Goal: Information Seeking & Learning: Learn about a topic

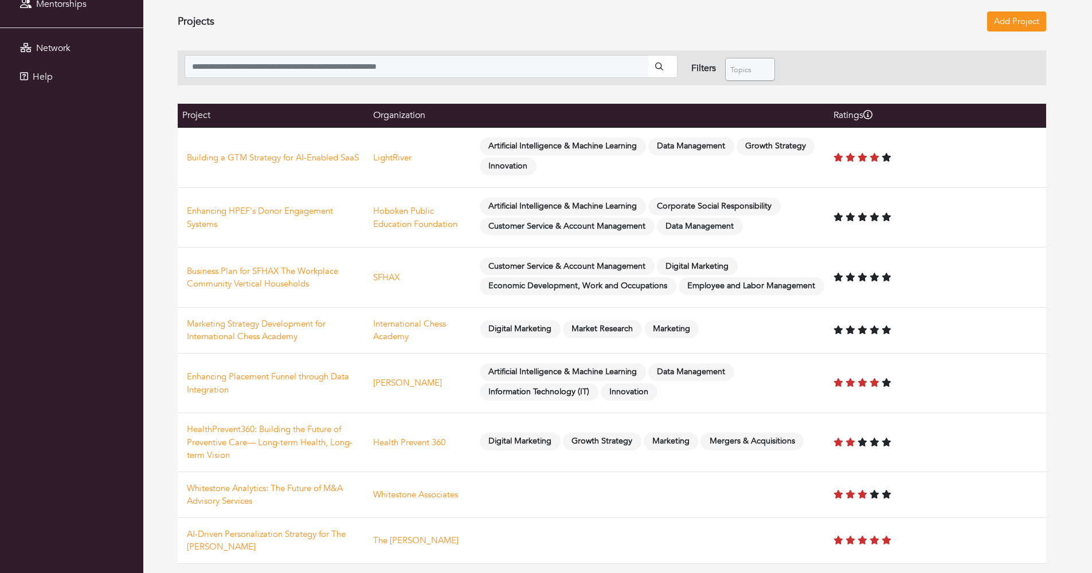
scroll to position [195, 0]
click at [872, 110] on icon "Tooltip on top" at bounding box center [867, 114] width 9 height 9
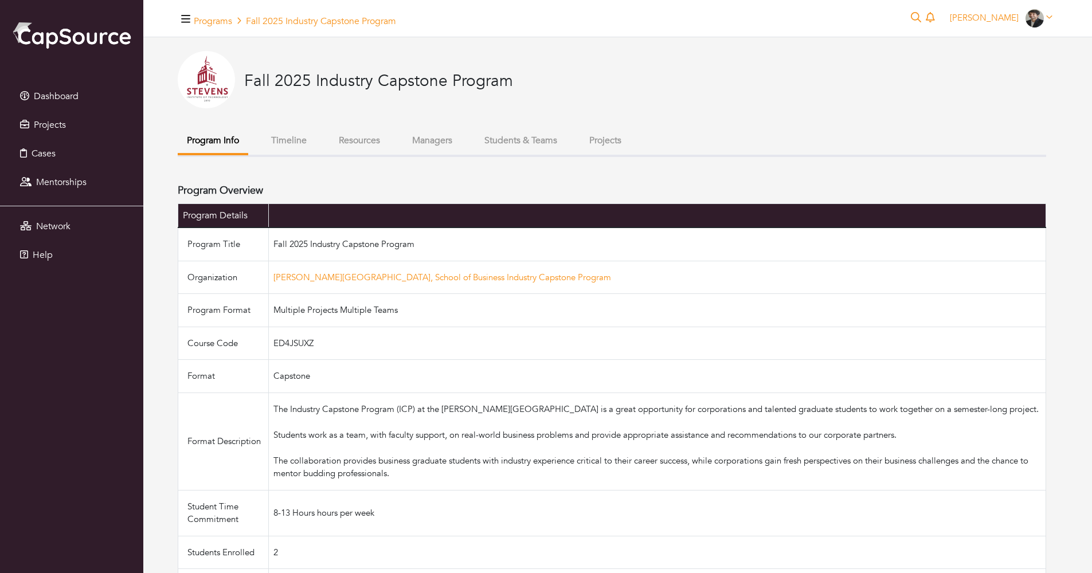
click at [626, 142] on button "Projects" at bounding box center [605, 140] width 50 height 25
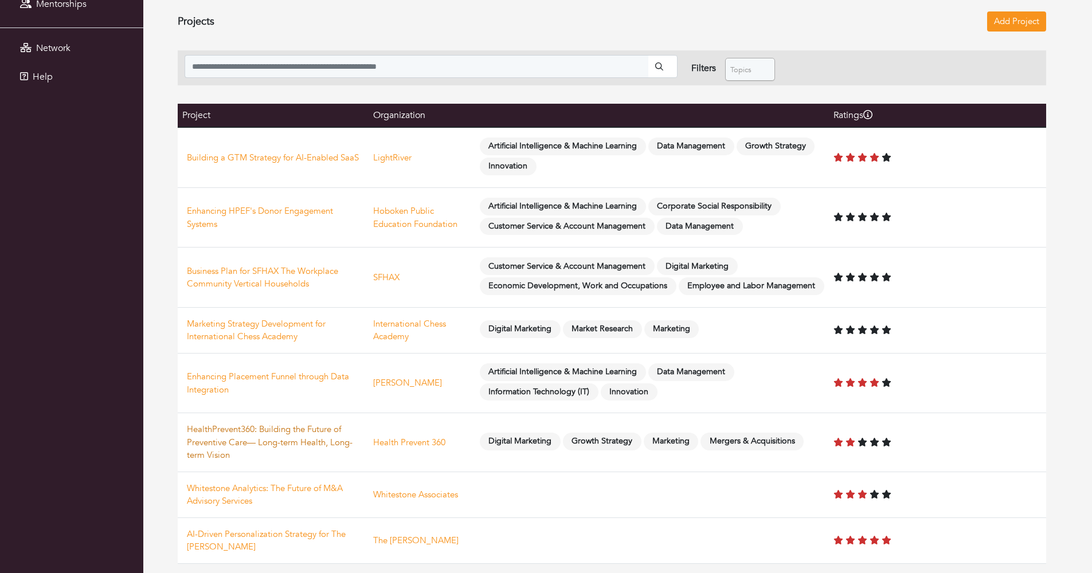
click at [287, 433] on link "HealthPrevent360: Building the Future of Preventive Care— Long-term Health, Lon…" at bounding box center [270, 442] width 166 height 37
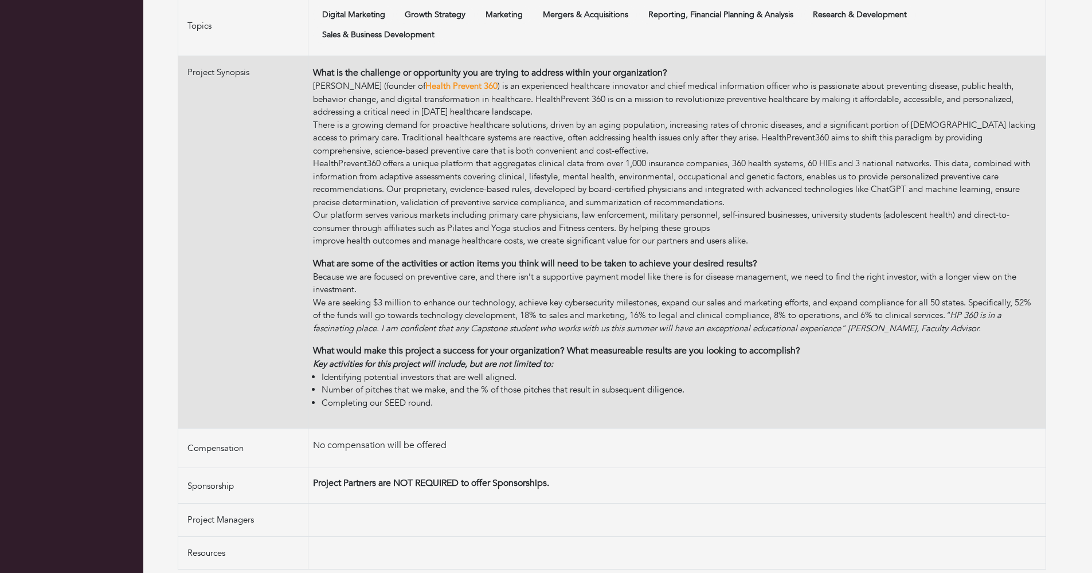
scroll to position [303, 0]
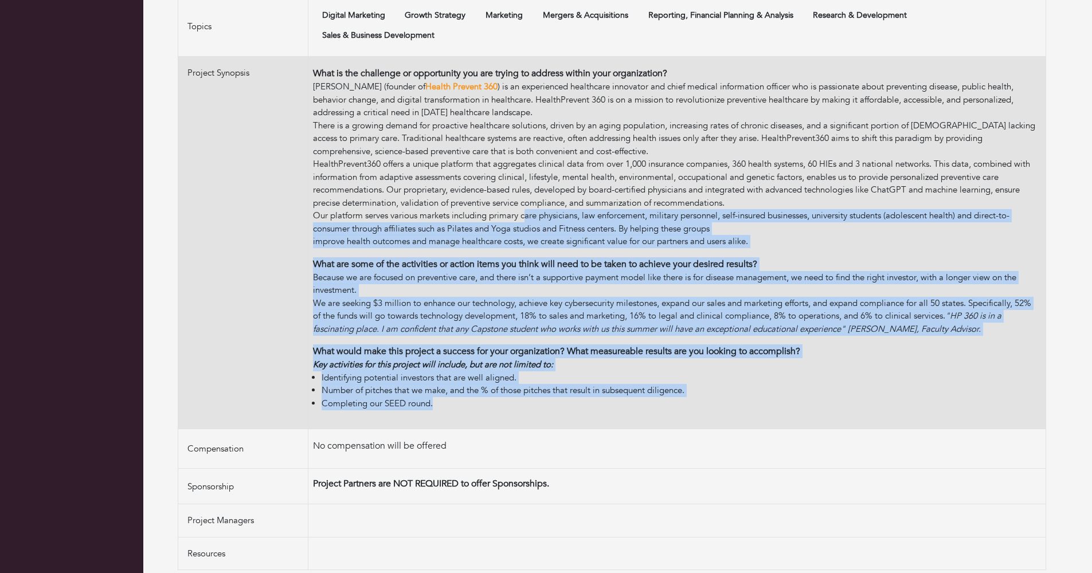
drag, startPoint x: 498, startPoint y: 410, endPoint x: 526, endPoint y: 210, distance: 202.0
click at [526, 210] on td "What is the challenge or opportunity you are trying to address within your orga…" at bounding box center [677, 243] width 738 height 373
click at [526, 210] on div "Our platform serves various markets including primary care physicians, law enfo…" at bounding box center [677, 222] width 728 height 26
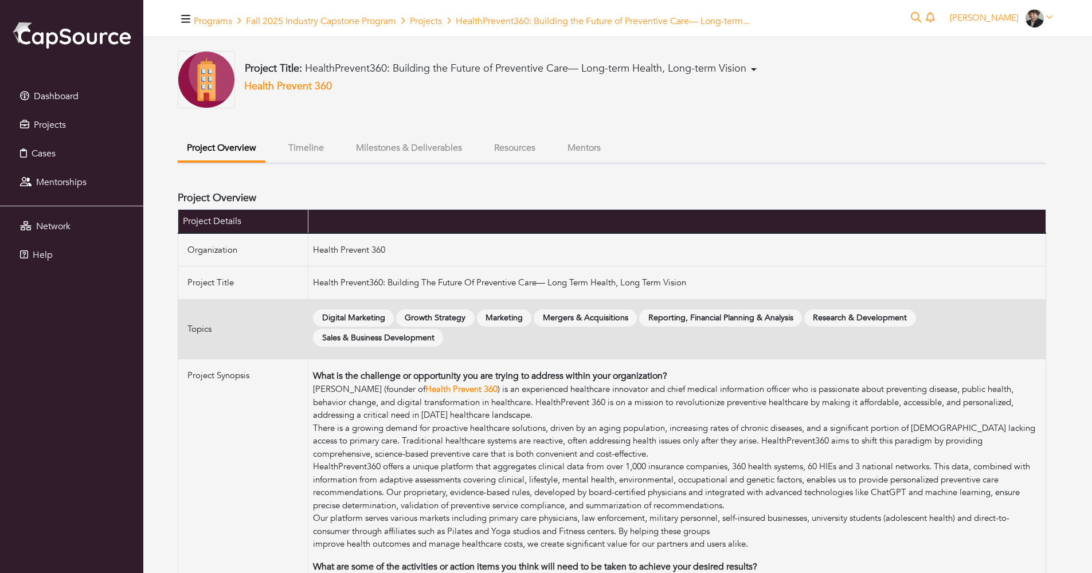
scroll to position [0, 0]
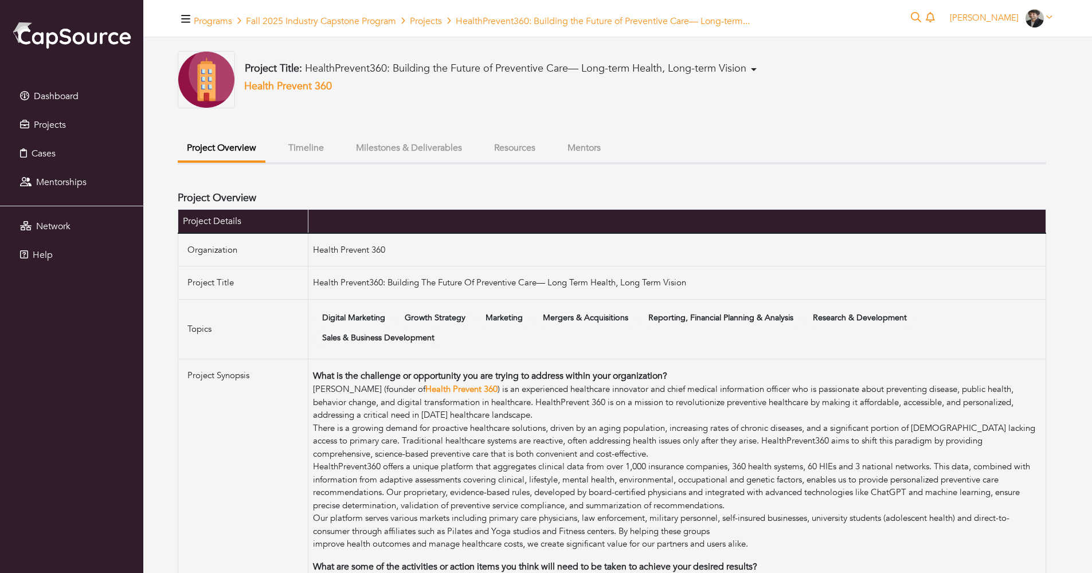
click at [610, 144] on button "Mentors" at bounding box center [584, 148] width 52 height 25
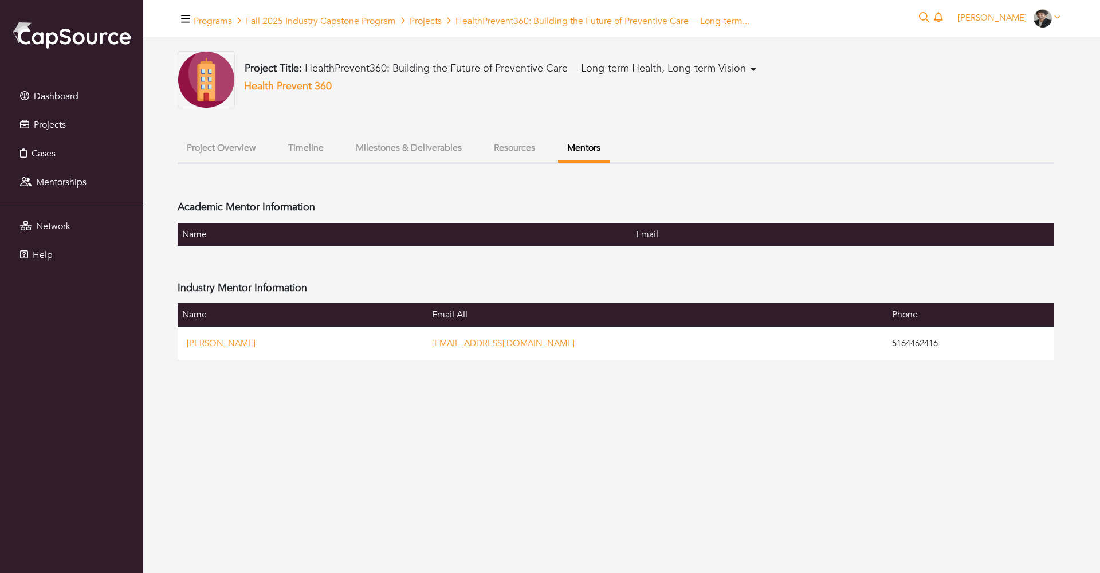
click at [544, 142] on button "Resources" at bounding box center [515, 148] width 60 height 25
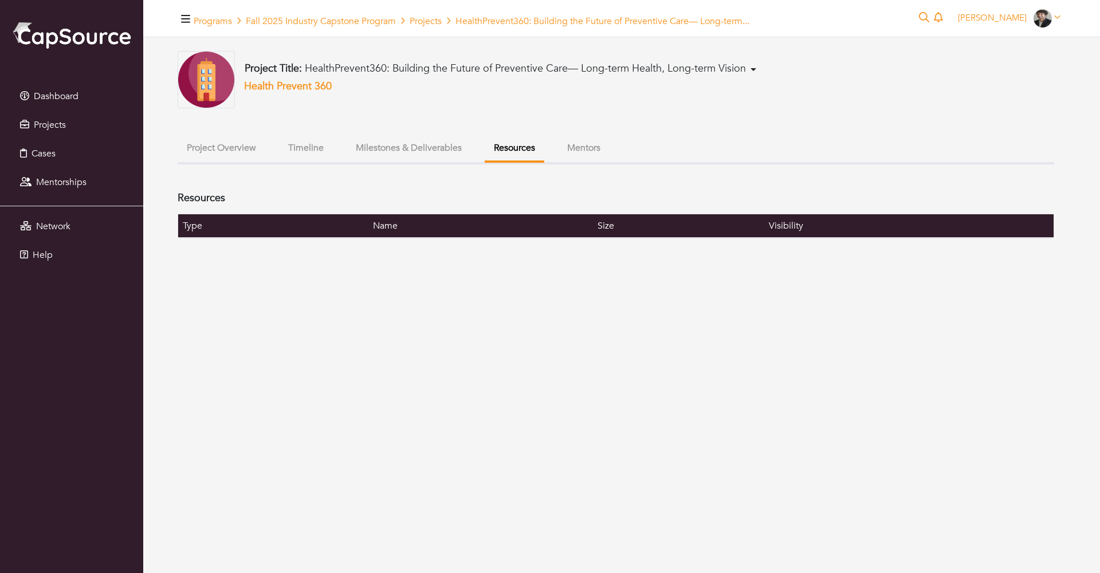
click at [610, 145] on button "Mentors" at bounding box center [584, 148] width 52 height 25
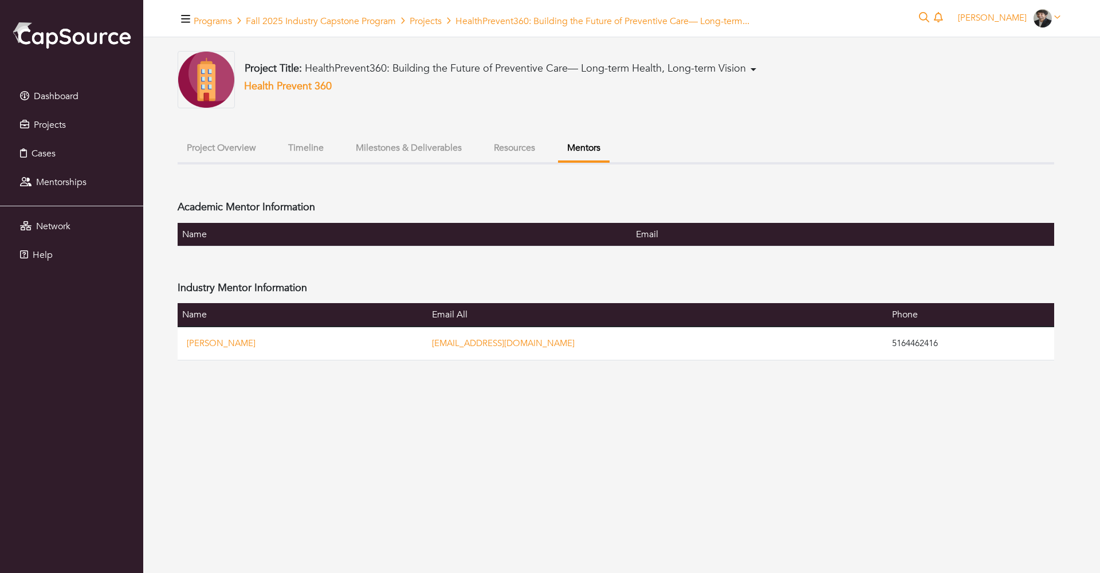
click at [471, 144] on button "Milestones & Deliverables" at bounding box center [409, 148] width 124 height 25
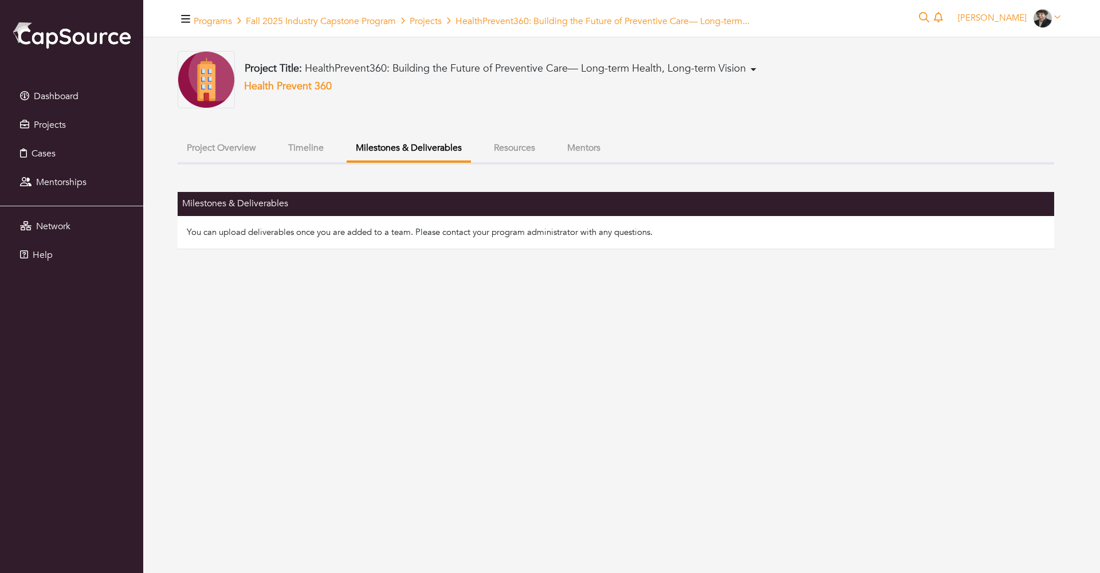
click at [541, 149] on button "Resources" at bounding box center [515, 148] width 60 height 25
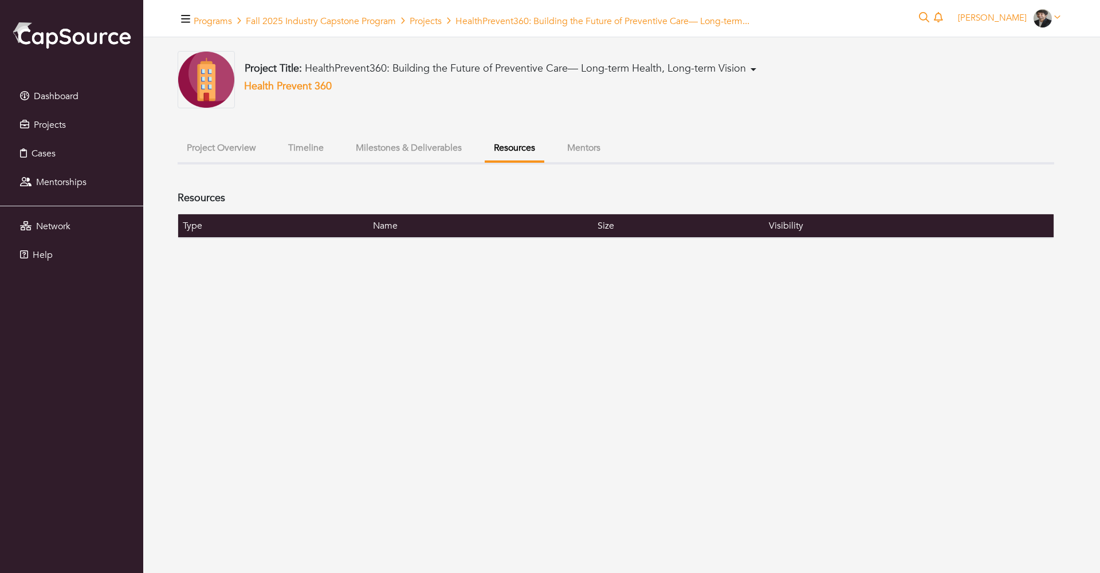
click at [368, 139] on button "Milestones & Deliverables" at bounding box center [409, 148] width 124 height 25
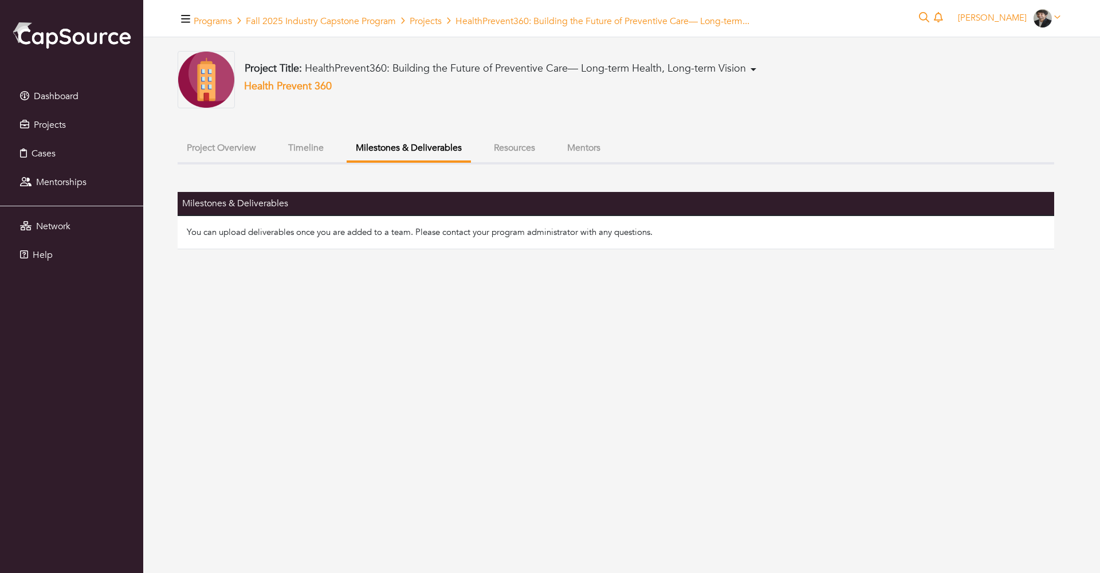
click at [333, 139] on button "Timeline" at bounding box center [306, 148] width 54 height 25
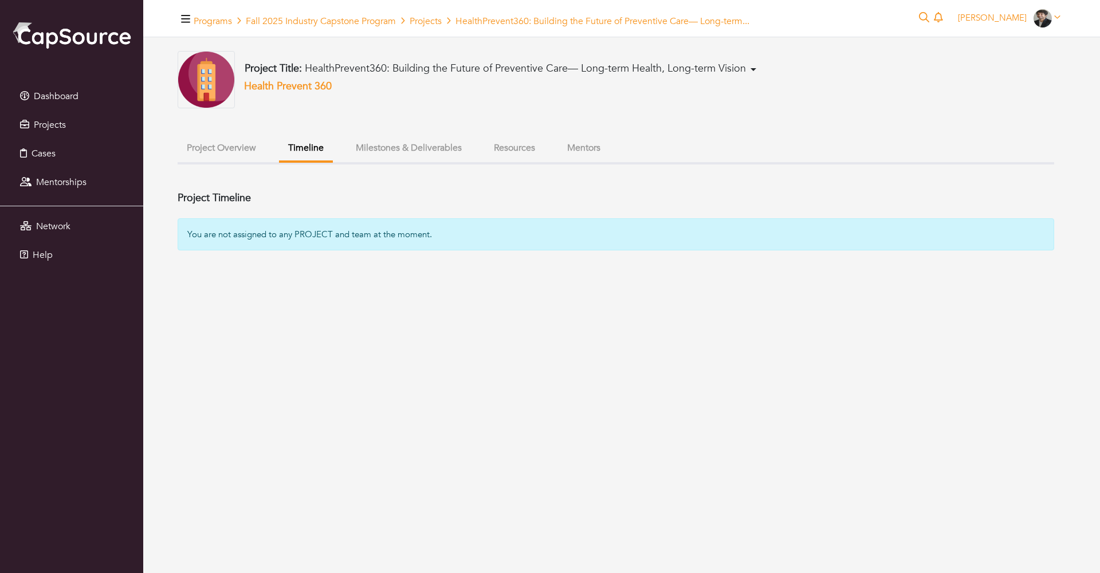
click at [259, 138] on button "Project Overview" at bounding box center [222, 148] width 88 height 25
